Goal: Information Seeking & Learning: Find specific fact

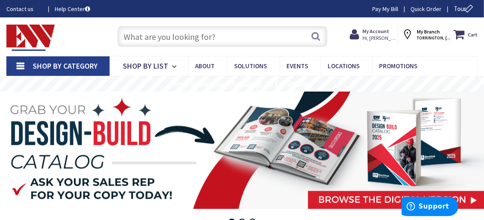
click at [0, 143] on rs-layer at bounding box center [242, 151] width 484 height 118
click at [192, 36] on input "text" at bounding box center [222, 36] width 210 height 21
paste input "PDG52M1200E4RN"
type input "PDG52M1200E4RN"
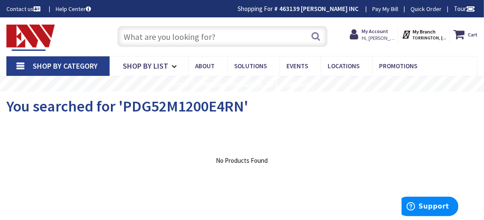
click at [0, 197] on main "You searched for 'PDG52M1200E4RN' View Subcategories Clear all No Products Foun…" at bounding box center [242, 180] width 484 height 176
